Goal: Task Accomplishment & Management: Use online tool/utility

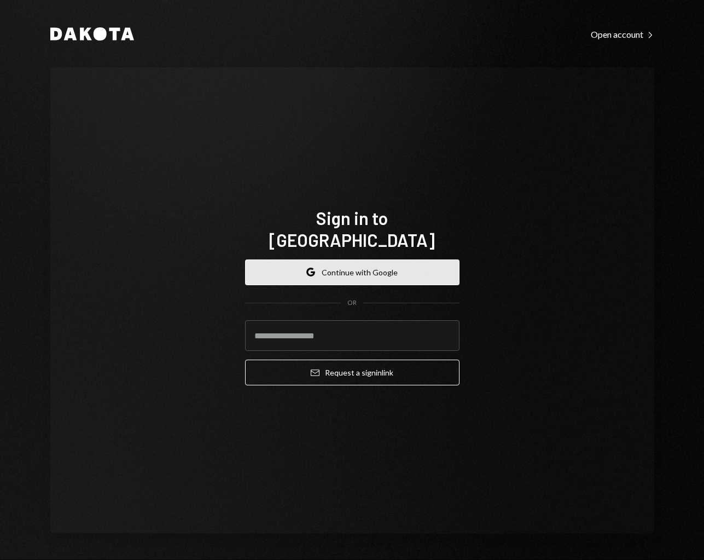
click at [407, 259] on button "Google Continue with Google" at bounding box center [352, 272] width 214 height 26
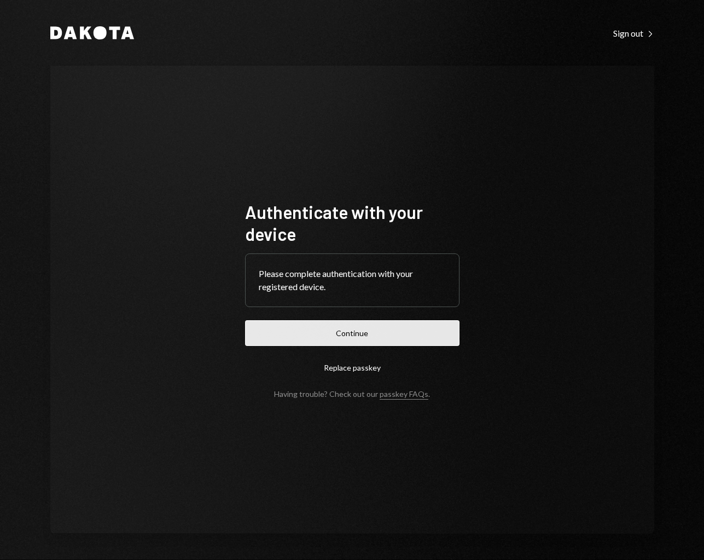
click at [426, 345] on button "Continue" at bounding box center [352, 333] width 214 height 26
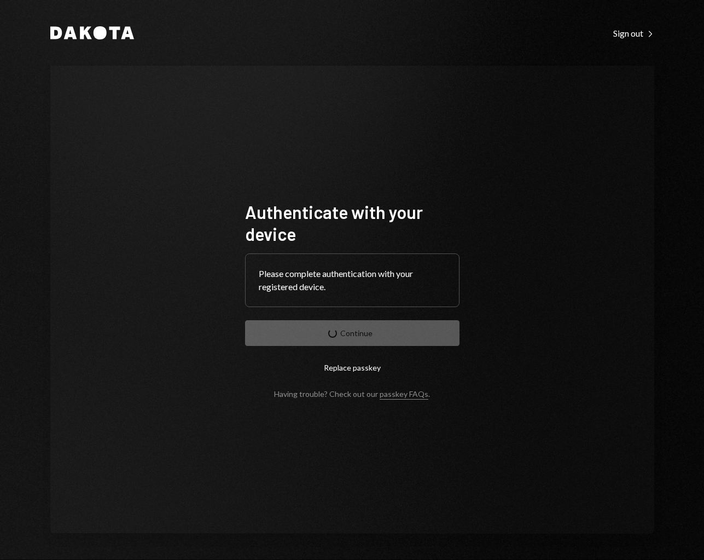
click at [0, 559] on nordpass-portal at bounding box center [0, 560] width 0 height 0
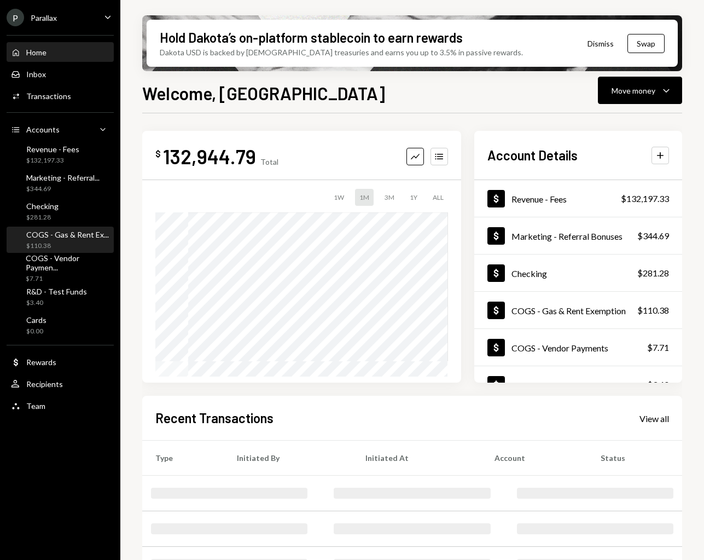
click at [82, 234] on div "COGS - Gas & Rent Ex..." at bounding box center [67, 234] width 83 height 9
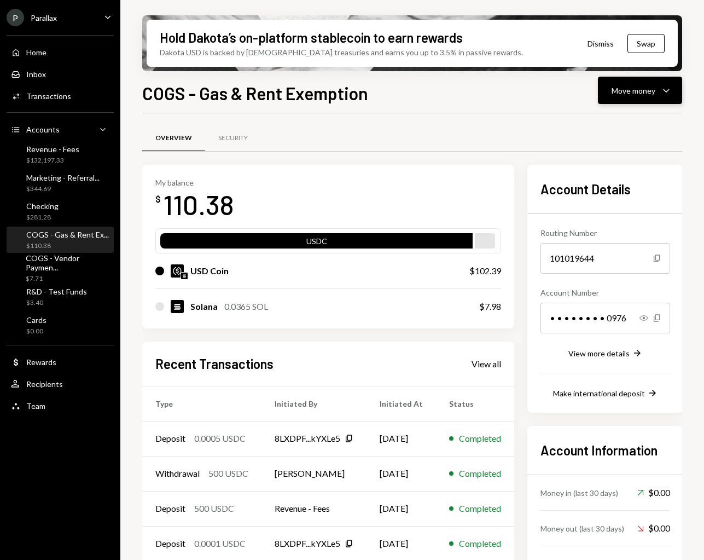
click at [654, 95] on div "Move money" at bounding box center [634, 90] width 44 height 11
click at [629, 145] on div "Transfer" at bounding box center [631, 147] width 80 height 11
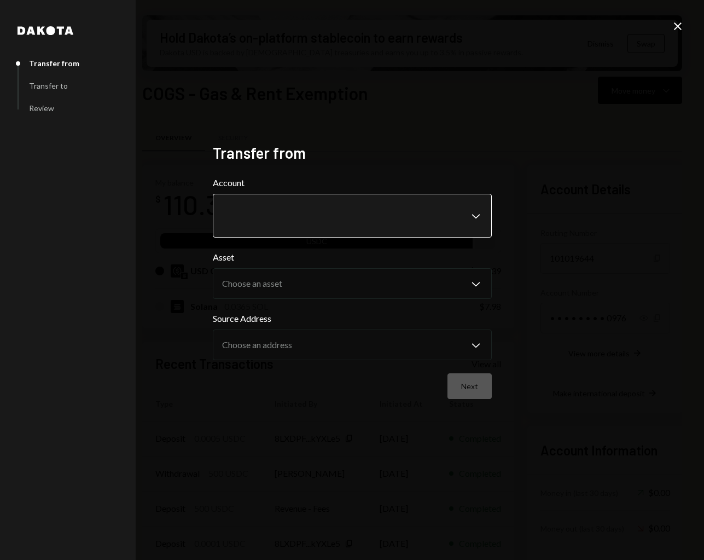
click at [397, 223] on body "P Parallax Caret Down Home Home Inbox Inbox Activities Transactions Accounts Ac…" at bounding box center [352, 280] width 704 height 560
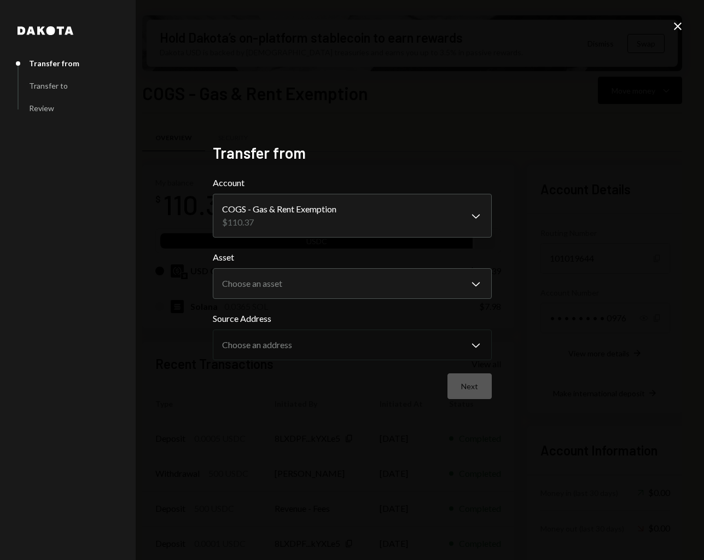
click at [354, 261] on label "Asset" at bounding box center [352, 257] width 279 height 13
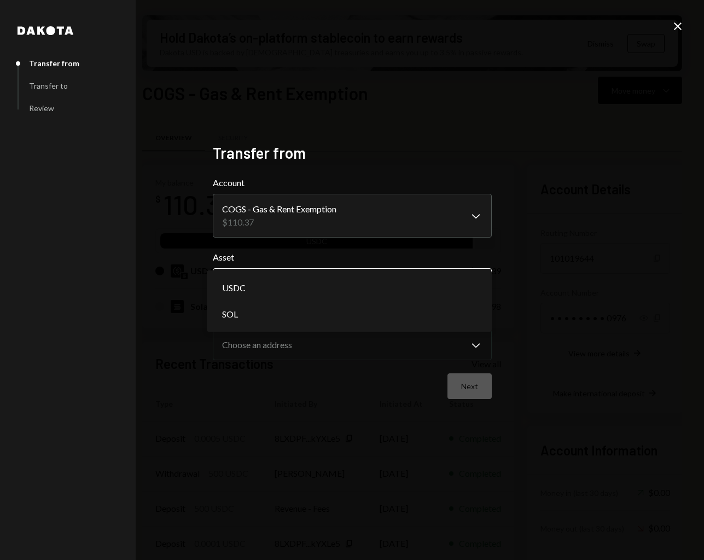
click at [347, 276] on body "P Parallax Caret Down Home Home Inbox Inbox Activities Transactions Accounts Ac…" at bounding box center [352, 280] width 704 height 560
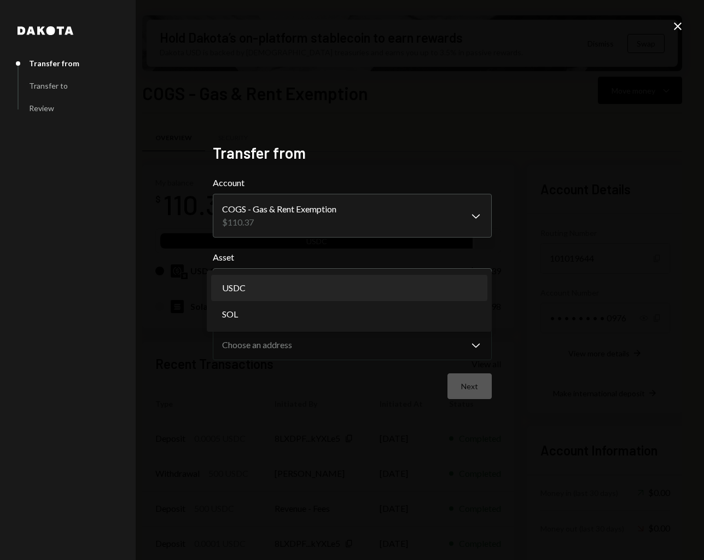
select select "****"
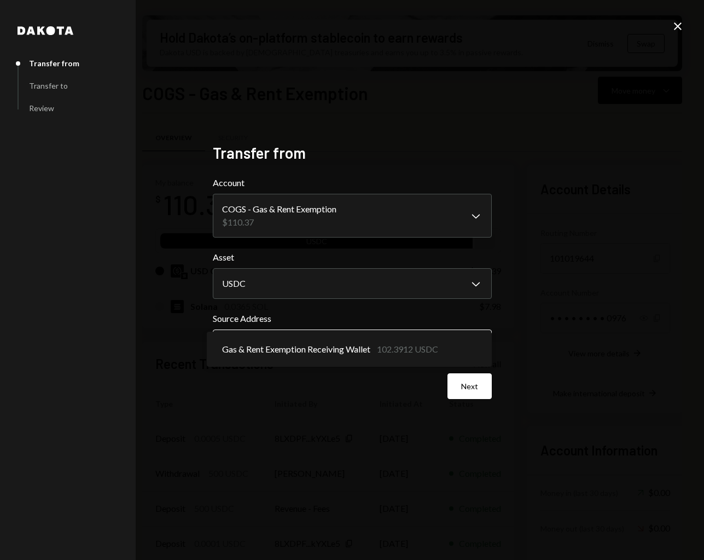
click at [360, 346] on body "P Parallax Caret Down Home Home Inbox Inbox Activities Transactions Accounts Ac…" at bounding box center [352, 280] width 704 height 560
click at [676, 30] on icon "Close" at bounding box center [677, 26] width 13 height 13
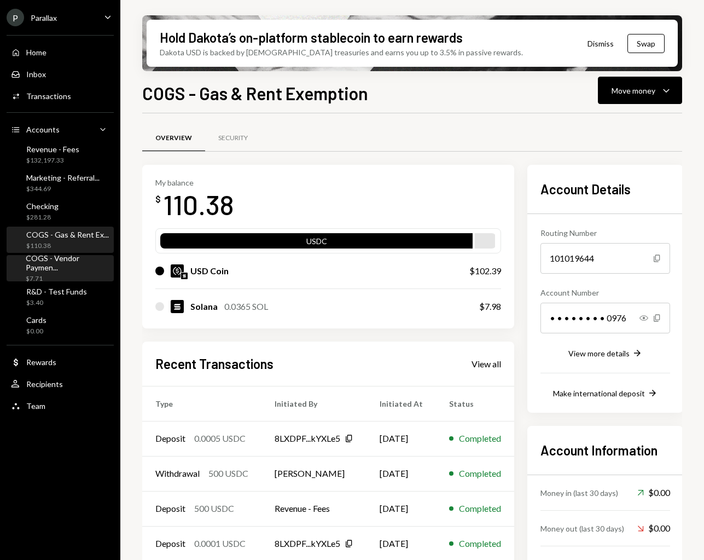
click at [76, 259] on div "COGS - Vendor Paymen..." at bounding box center [68, 262] width 84 height 19
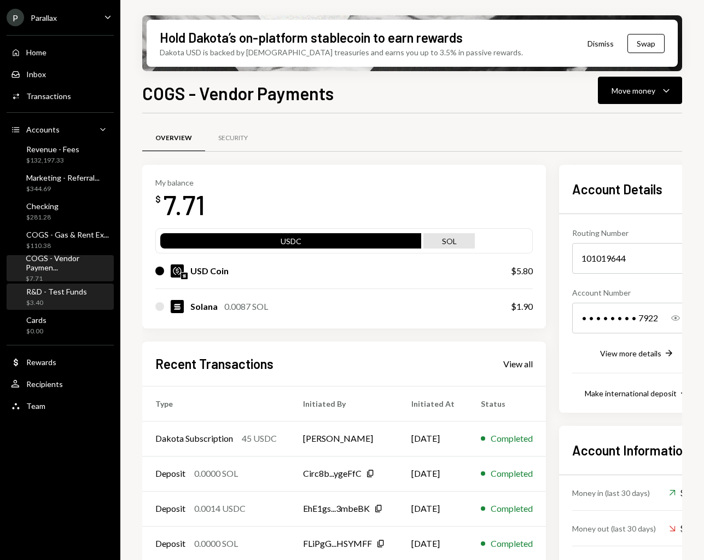
click at [75, 292] on div "R&D - Test Funds" at bounding box center [56, 291] width 61 height 9
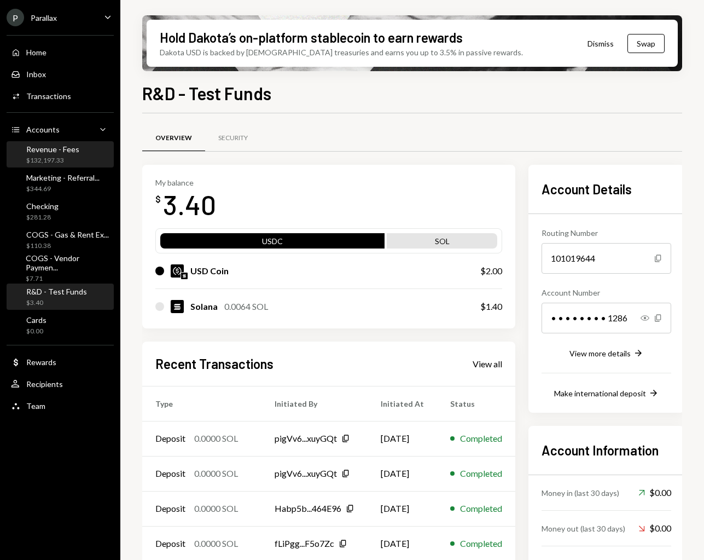
click at [55, 161] on div "$132,197.33" at bounding box center [52, 160] width 53 height 9
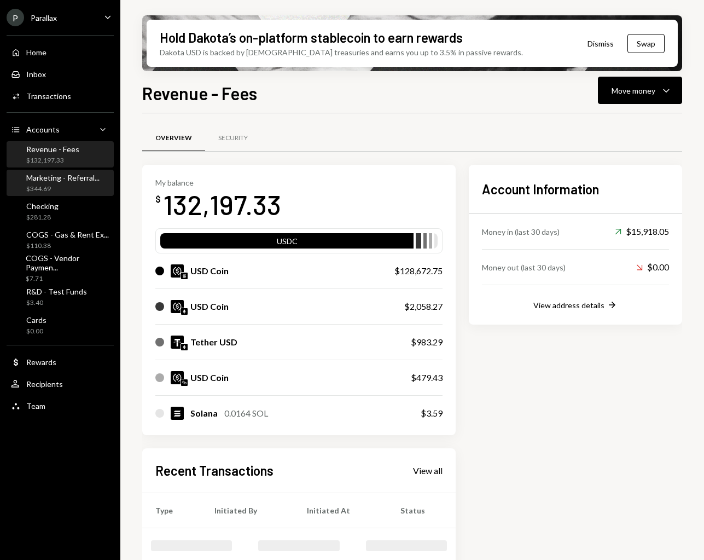
click at [52, 185] on div "$344.69" at bounding box center [62, 188] width 73 height 9
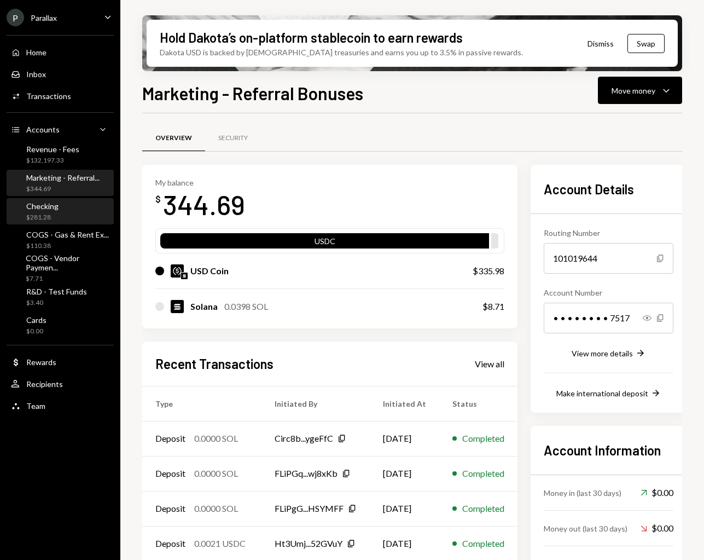
click at [61, 223] on div "Checking $281.28" at bounding box center [60, 211] width 98 height 25
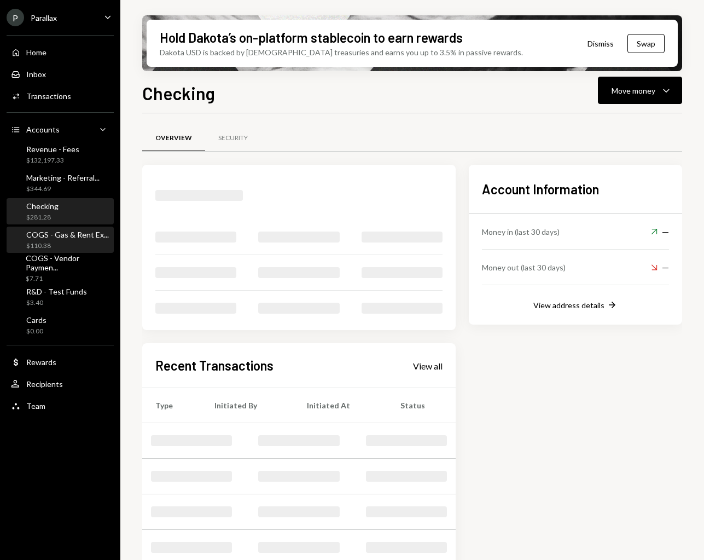
click at [62, 240] on div "COGS - Gas & Rent Ex... $110.38" at bounding box center [67, 240] width 83 height 21
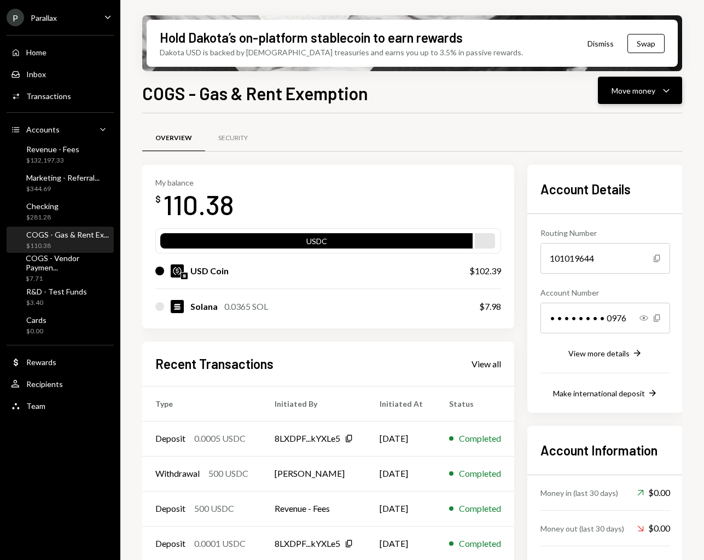
click at [667, 98] on button "Move money Caret Down" at bounding box center [640, 90] width 84 height 27
click at [626, 143] on div "Transfer" at bounding box center [631, 147] width 80 height 11
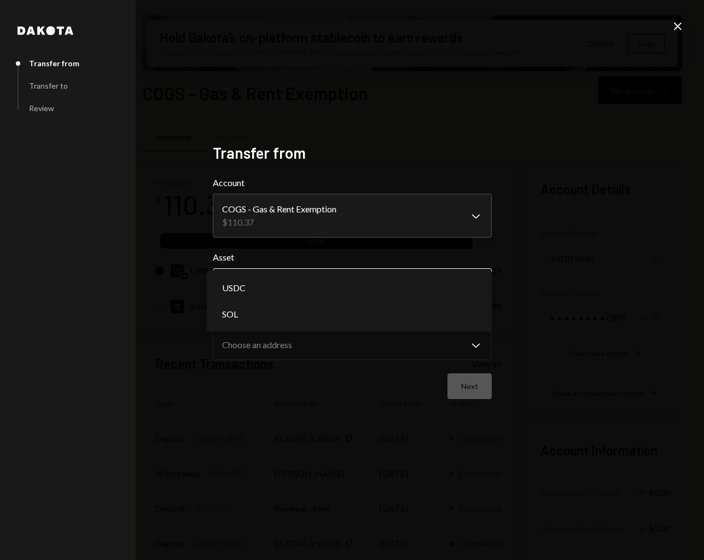
click at [272, 270] on body "P Parallax Caret Down Home Home Inbox Inbox Activities Transactions Accounts Ac…" at bounding box center [352, 280] width 704 height 560
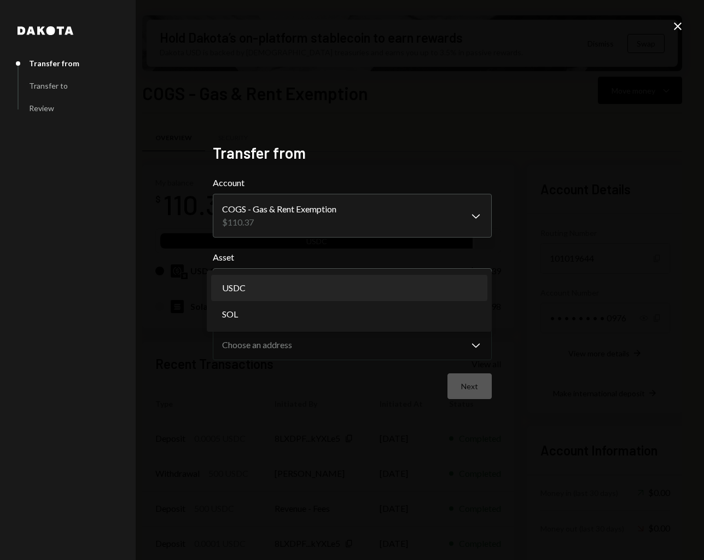
select select "****"
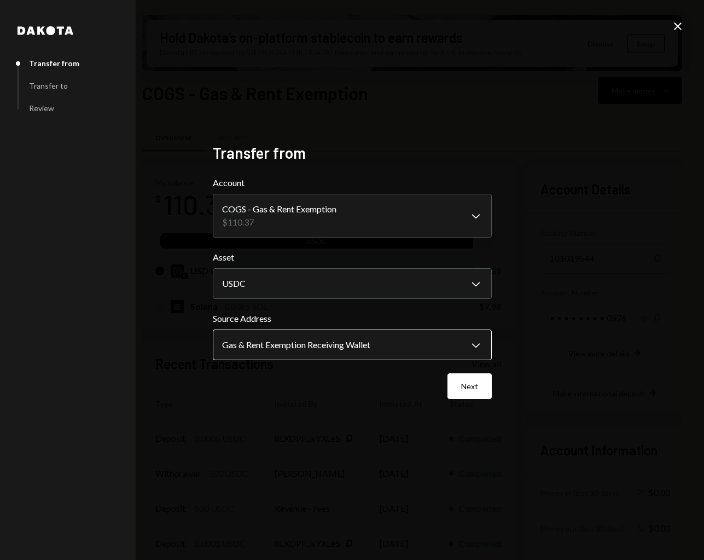
click at [275, 339] on body "P Parallax Caret Down Home Home Inbox Inbox Activities Transactions Accounts Ac…" at bounding box center [352, 280] width 704 height 560
click at [461, 377] on button "Next" at bounding box center [469, 386] width 44 height 26
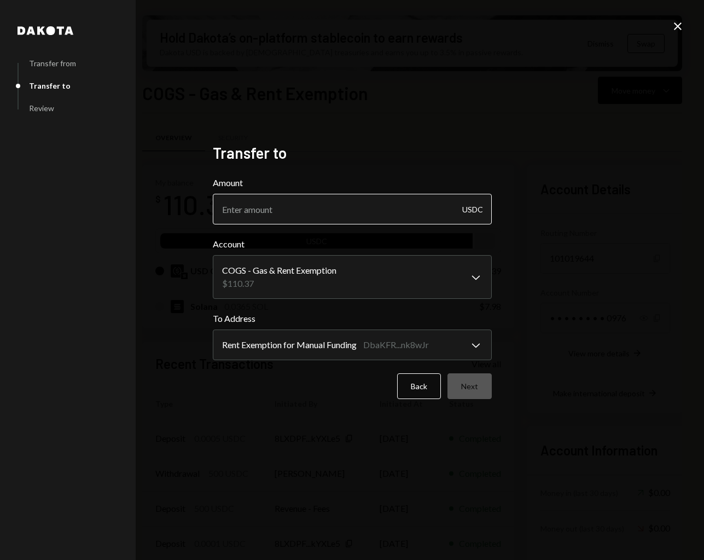
click at [273, 209] on input "Amount" at bounding box center [352, 209] width 279 height 31
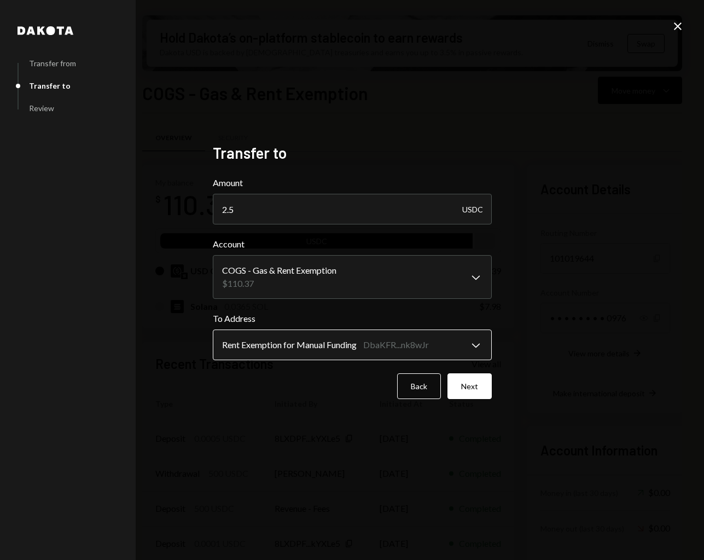
type input "2.5"
click at [375, 342] on body "P Parallax Caret Down Home Home Inbox Inbox Activities Transactions Accounts Ac…" at bounding box center [352, 280] width 704 height 560
click at [468, 384] on button "Next" at bounding box center [469, 386] width 44 height 26
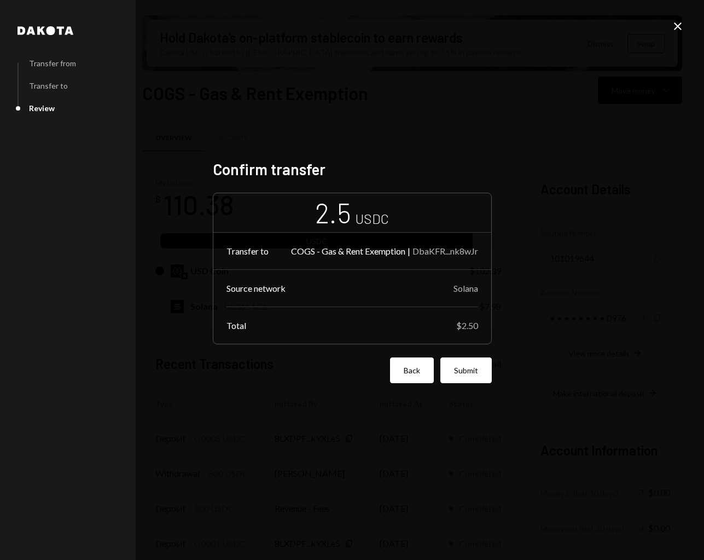
click at [397, 370] on button "Back" at bounding box center [412, 370] width 44 height 26
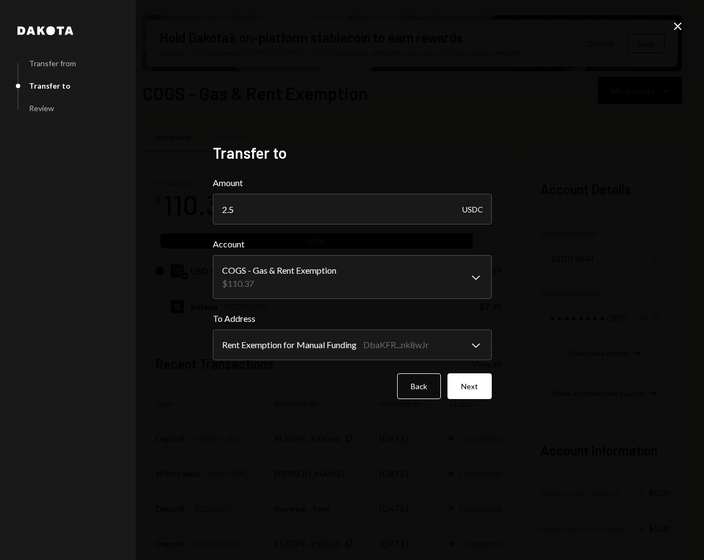
click at [370, 328] on div "**********" at bounding box center [352, 336] width 279 height 48
click at [370, 336] on body "P Parallax Caret Down Home Home Inbox Inbox Activities Transactions Accounts Ac…" at bounding box center [352, 280] width 704 height 560
click at [428, 380] on button "Back" at bounding box center [419, 386] width 44 height 26
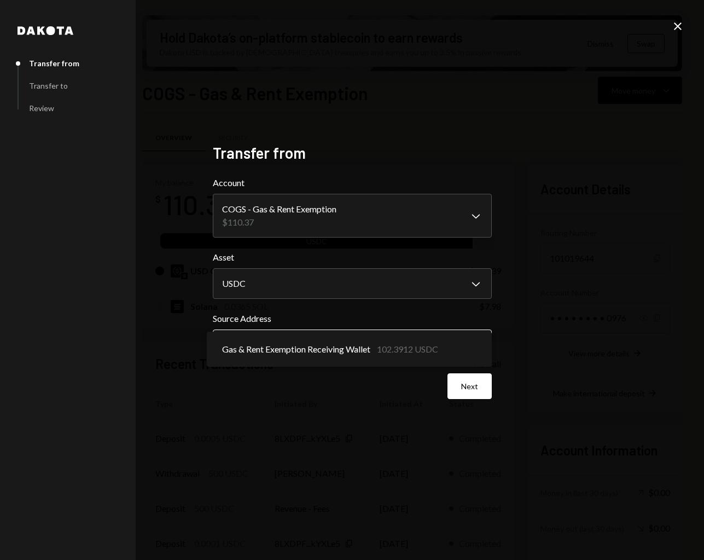
click at [385, 352] on body "P Parallax Caret Down Home Home Inbox Inbox Activities Transactions Accounts Ac…" at bounding box center [352, 280] width 704 height 560
click at [677, 32] on icon "Close" at bounding box center [677, 26] width 13 height 13
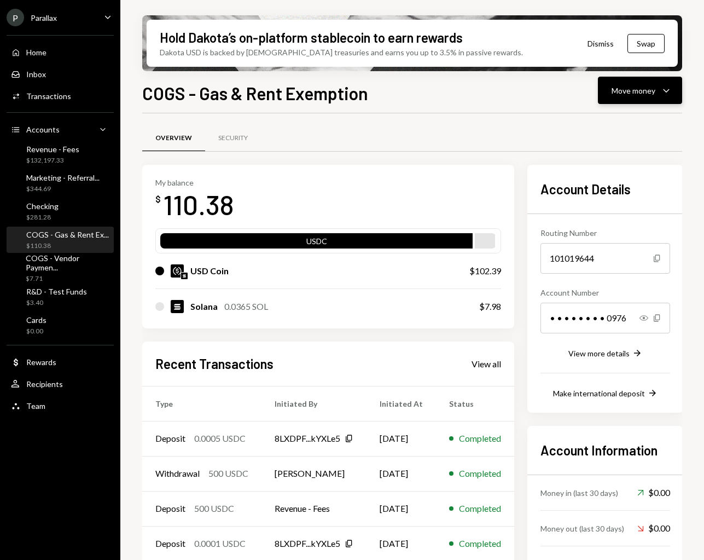
click at [636, 89] on div "Move money" at bounding box center [634, 90] width 44 height 11
click at [614, 115] on div "Withdraw Send" at bounding box center [622, 123] width 109 height 25
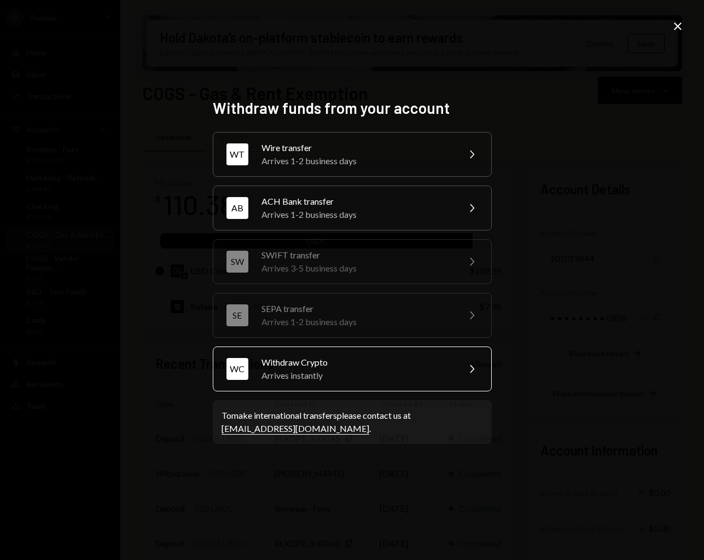
click at [321, 365] on div "Withdraw Crypto" at bounding box center [356, 362] width 190 height 13
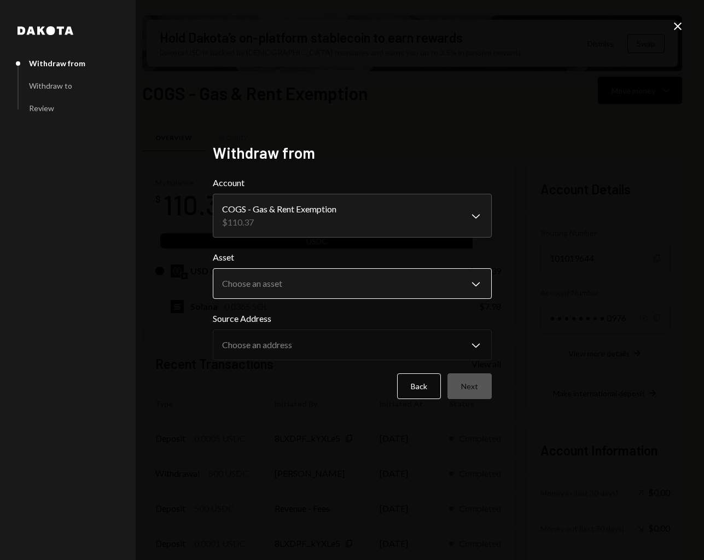
click at [284, 272] on body "P Parallax Caret Down Home Home Inbox Inbox Activities Transactions Accounts Ac…" at bounding box center [352, 280] width 704 height 560
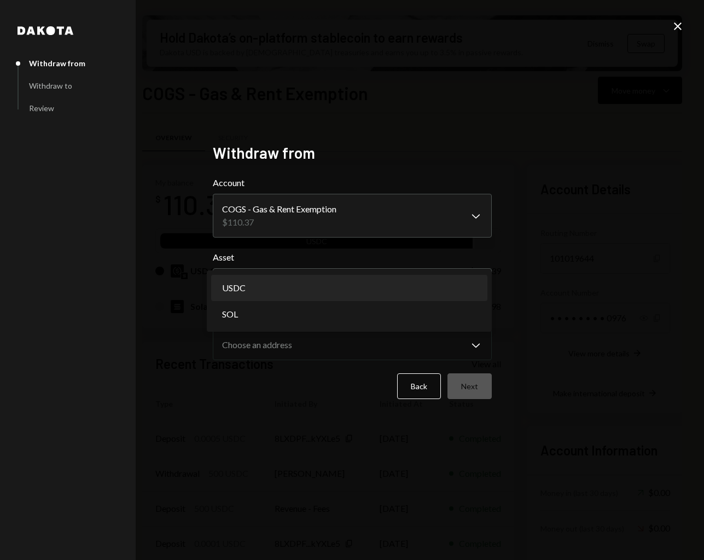
select select "****"
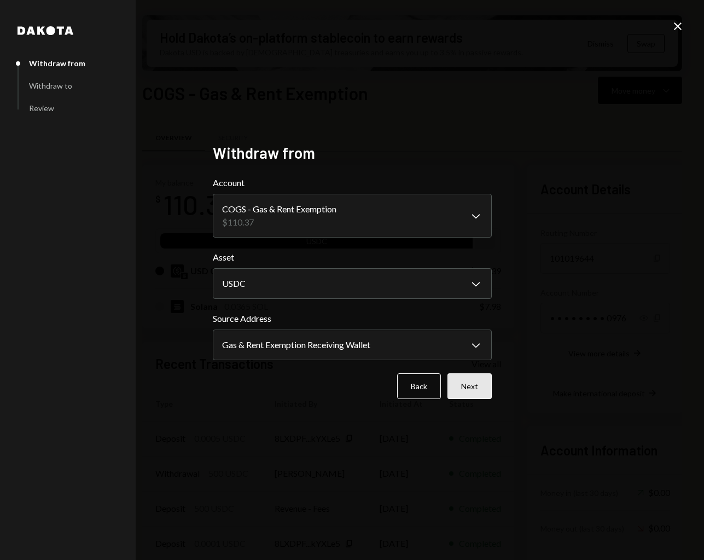
click at [472, 385] on button "Next" at bounding box center [469, 386] width 44 height 26
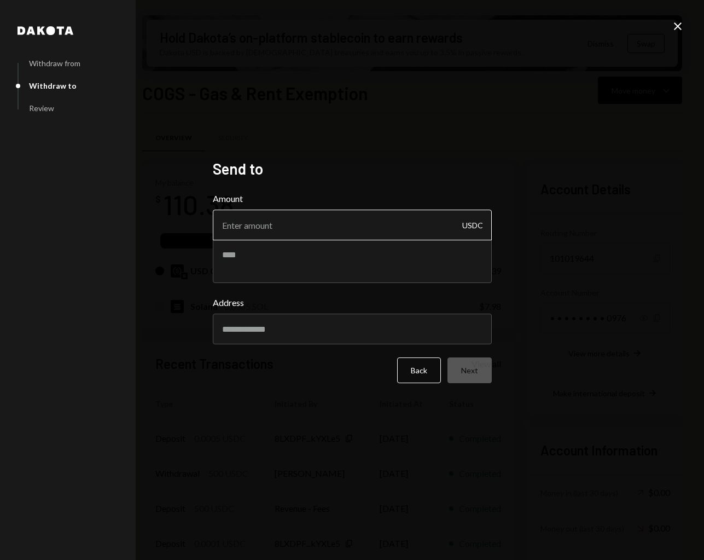
click at [317, 229] on input "Amount" at bounding box center [352, 225] width 279 height 31
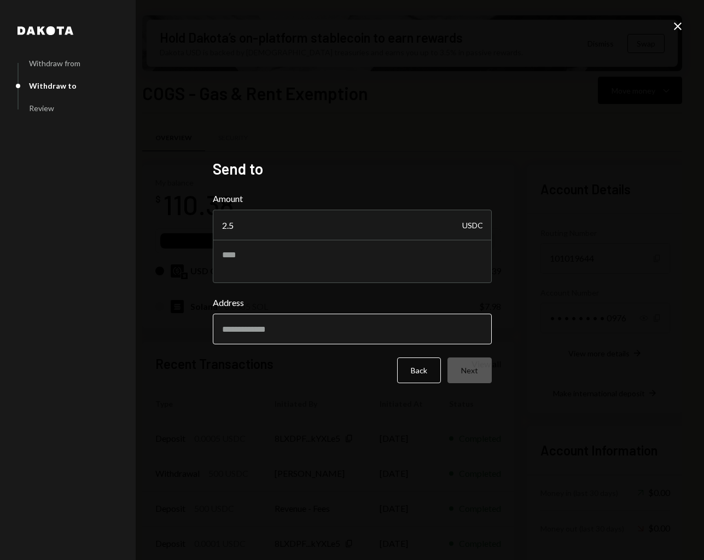
type input "2.5"
click at [397, 342] on input "Address" at bounding box center [352, 328] width 279 height 31
paste input "**********"
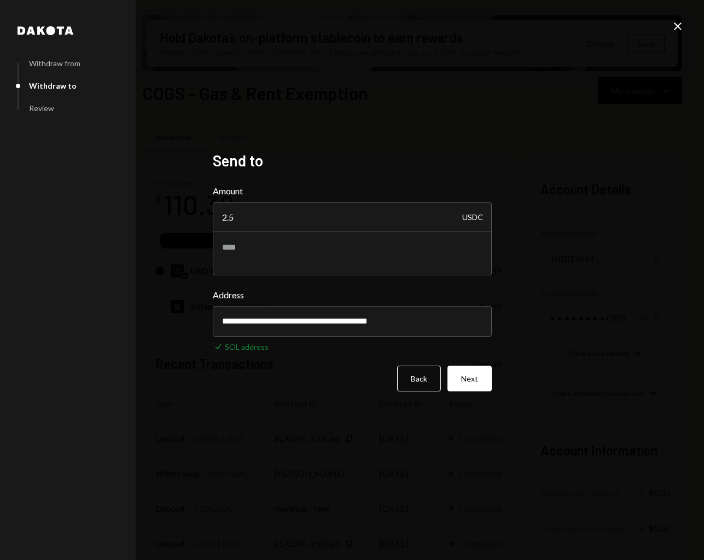
type input "**********"
click at [338, 277] on form "**********" at bounding box center [352, 287] width 279 height 207
click at [344, 254] on textarea at bounding box center [352, 253] width 279 height 44
type textarea "*"
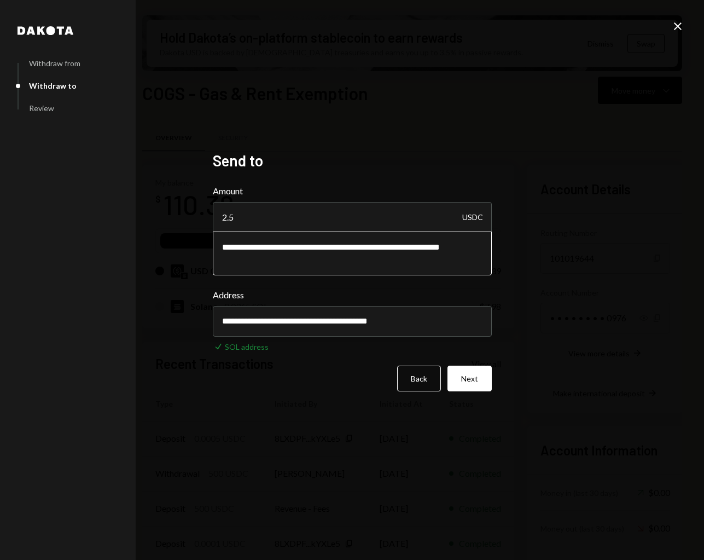
click at [289, 243] on textarea "**********" at bounding box center [352, 253] width 279 height 44
type textarea "**********"
click at [482, 380] on button "Next" at bounding box center [469, 378] width 44 height 26
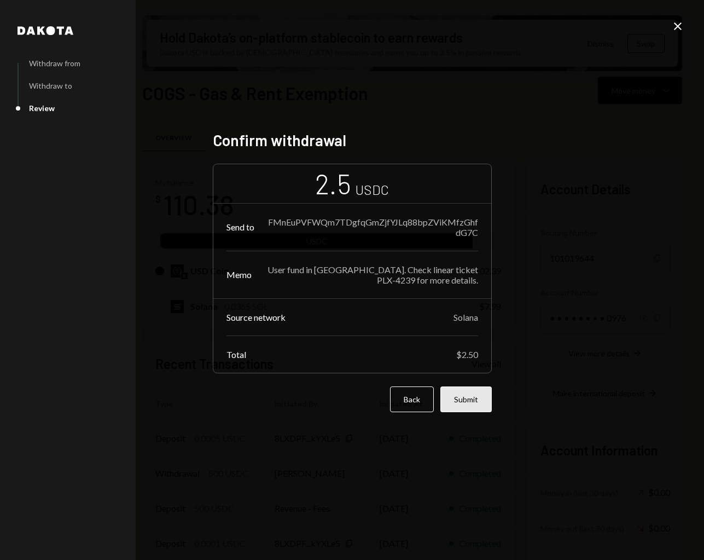
click at [456, 394] on button "Submit" at bounding box center [465, 399] width 51 height 26
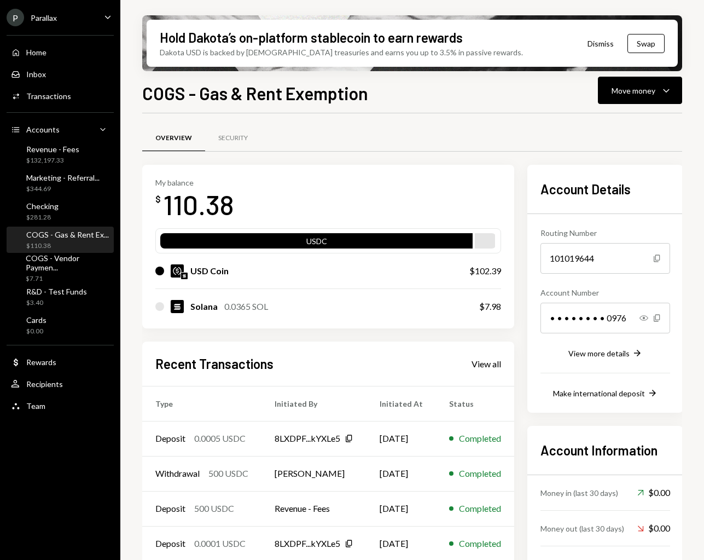
click at [0, 559] on nordpass-portal at bounding box center [0, 560] width 0 height 0
click at [59, 164] on div "$132,197.33" at bounding box center [52, 160] width 53 height 9
